Goal: Information Seeking & Learning: Learn about a topic

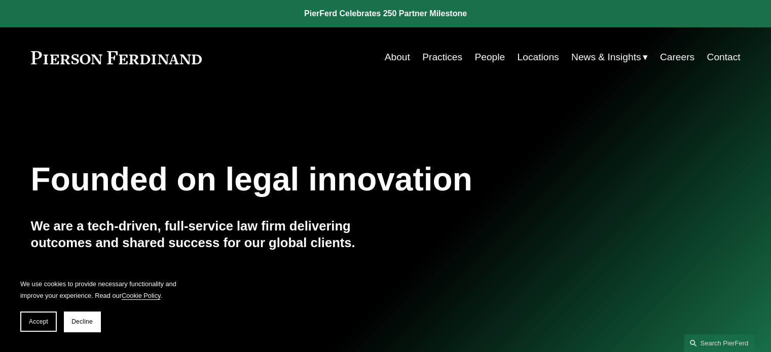
click at [488, 56] on link "People" at bounding box center [490, 57] width 30 height 19
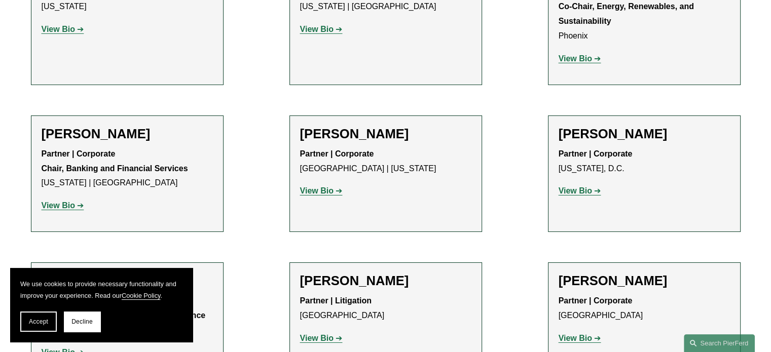
scroll to position [3400, 0]
click at [333, 334] on strong "View Bio" at bounding box center [316, 338] width 33 height 9
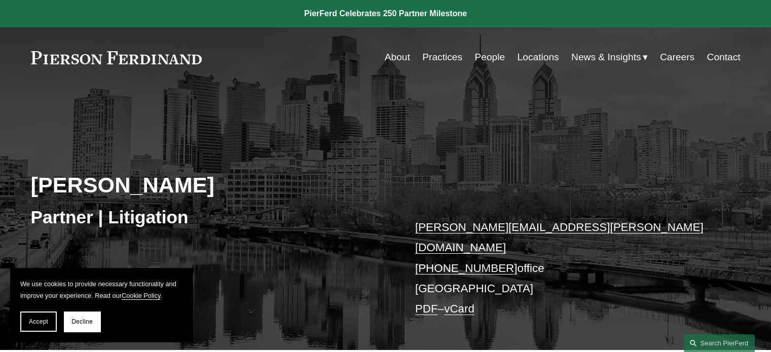
drag, startPoint x: 0, startPoint y: 0, endPoint x: 333, endPoint y: 211, distance: 393.9
click at [333, 211] on h3 "Partner | Litigation" at bounding box center [208, 217] width 355 height 22
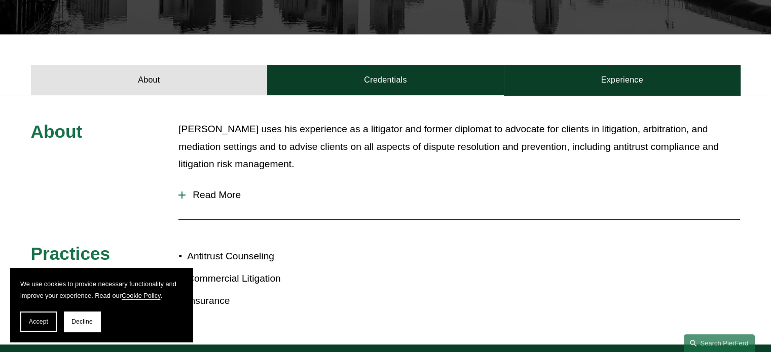
scroll to position [322, 0]
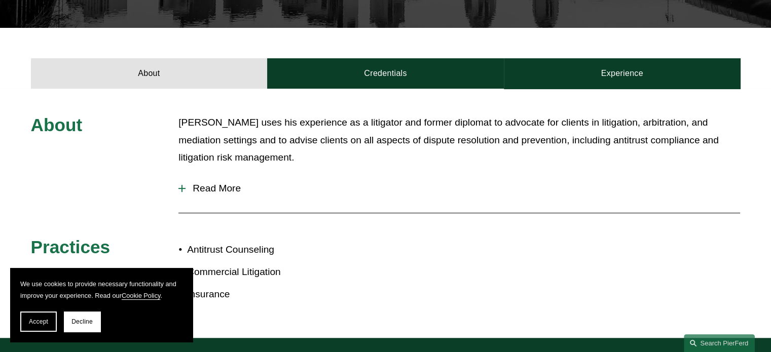
click at [178, 185] on div at bounding box center [181, 188] width 7 height 7
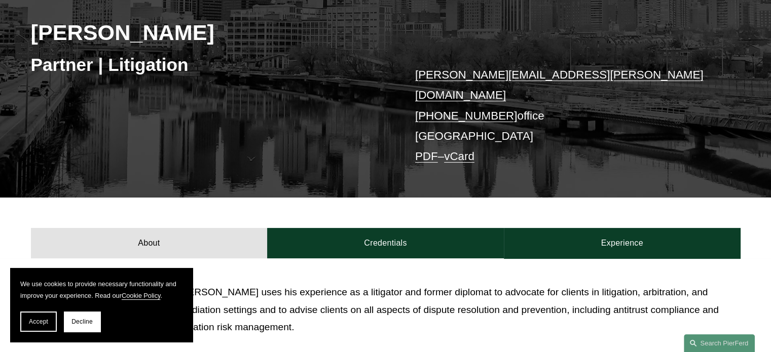
scroll to position [152, 0]
